Goal: Information Seeking & Learning: Learn about a topic

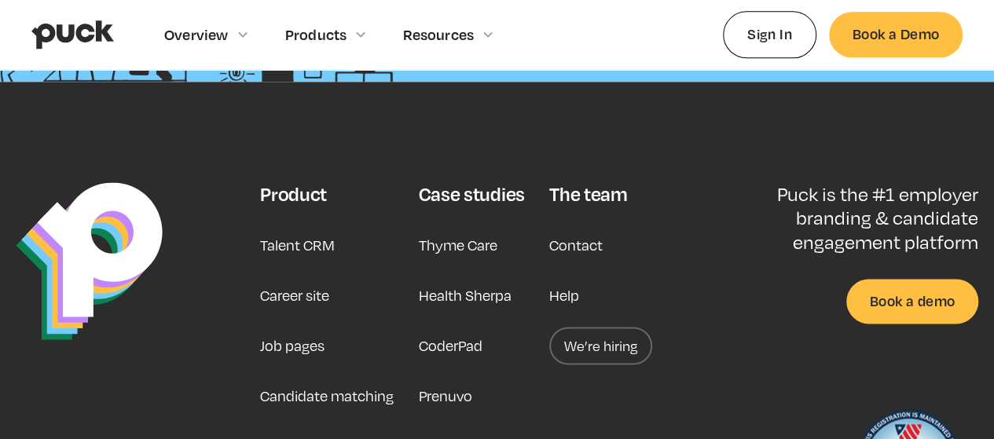
scroll to position [4156, 0]
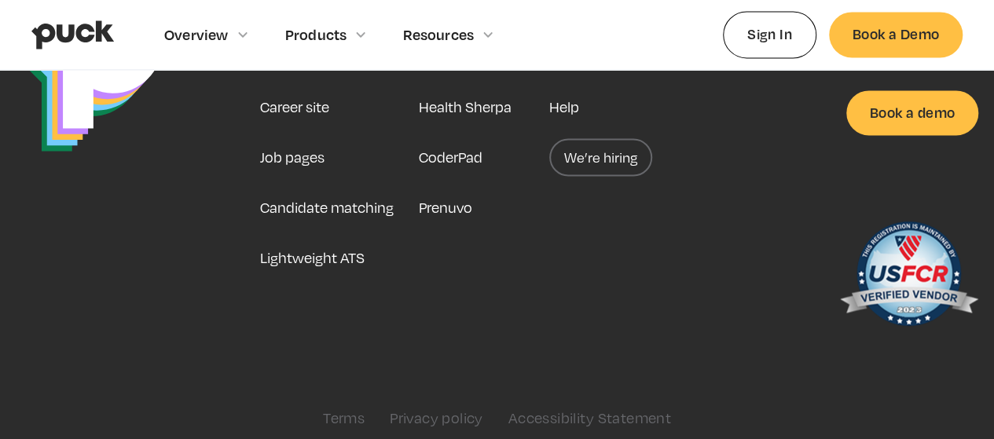
click at [344, 409] on link "Terms" at bounding box center [344, 417] width 42 height 17
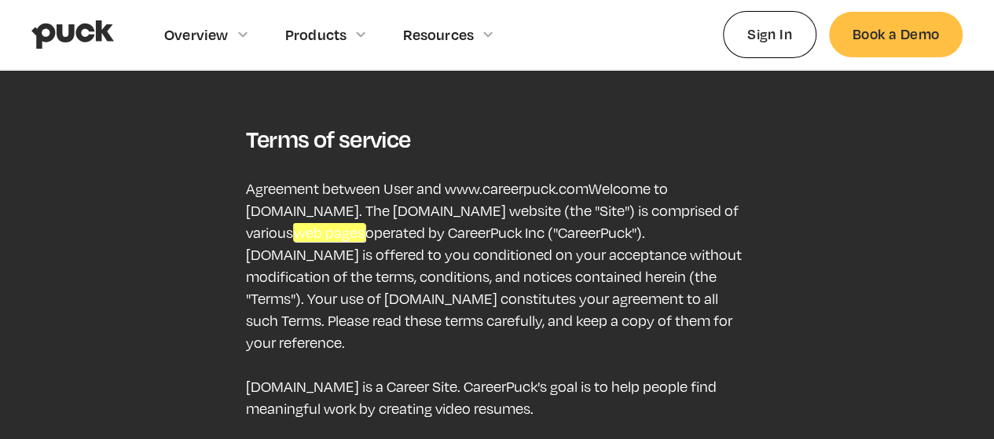
scroll to position [79, 0]
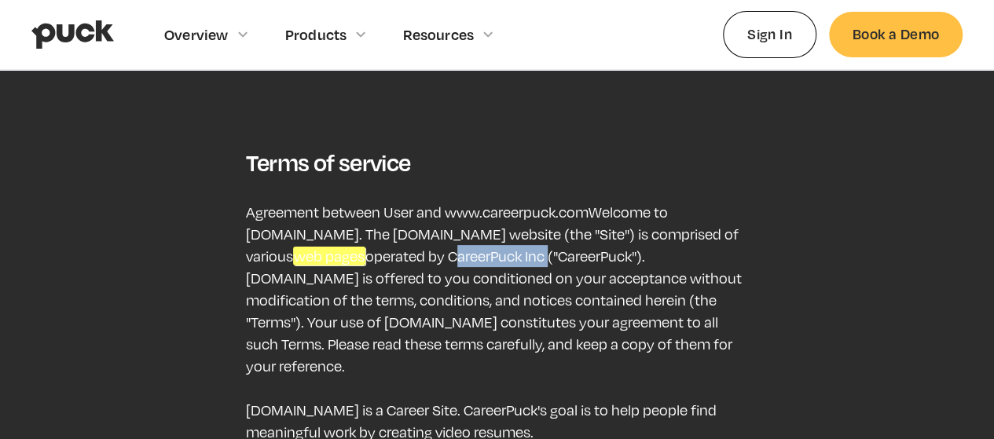
drag, startPoint x: 545, startPoint y: 225, endPoint x: 638, endPoint y: 226, distance: 92.8
copy p "CareerPuck Inc"
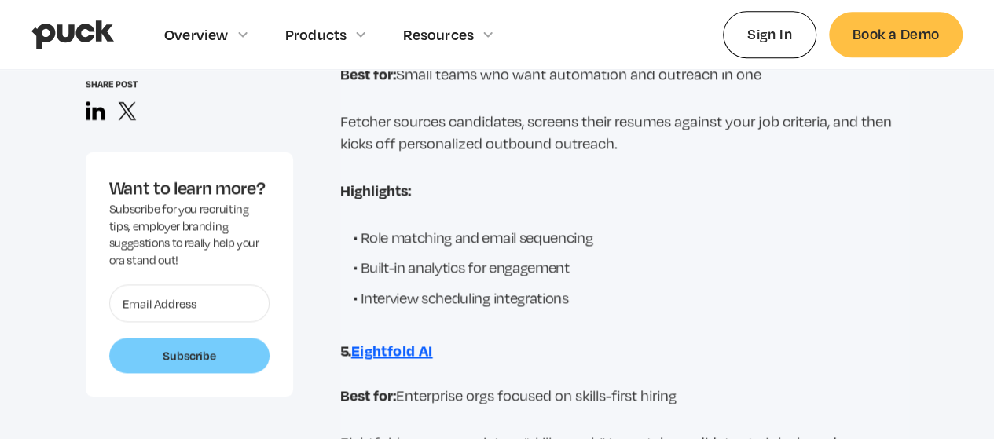
scroll to position [4009, 0]
